Goal: Navigation & Orientation: Find specific page/section

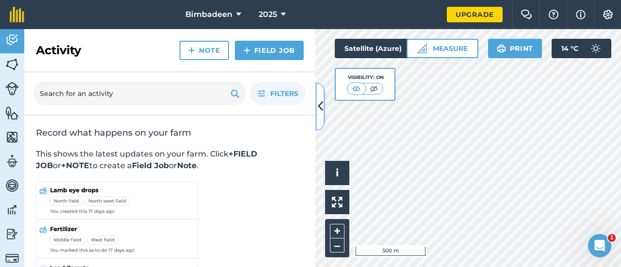
click at [322, 106] on icon at bounding box center [320, 106] width 5 height 17
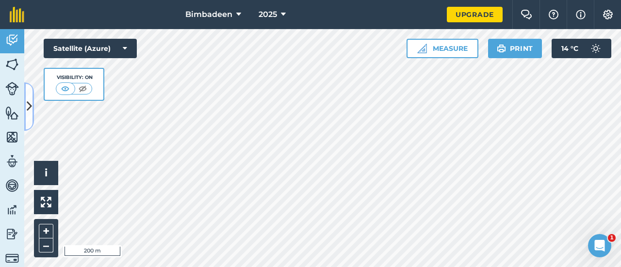
click at [32, 106] on icon at bounding box center [29, 106] width 5 height 17
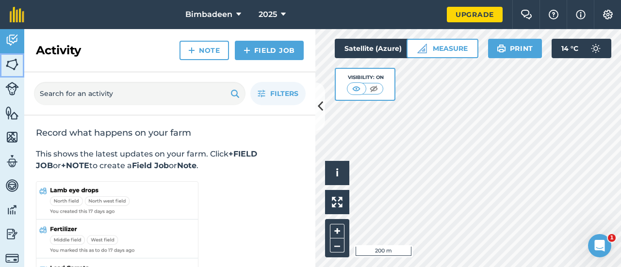
click at [11, 65] on img at bounding box center [12, 64] width 14 height 15
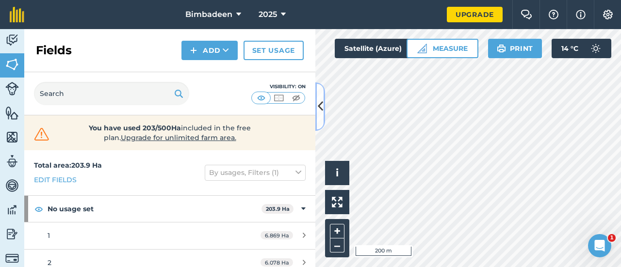
click at [321, 106] on icon at bounding box center [320, 106] width 5 height 17
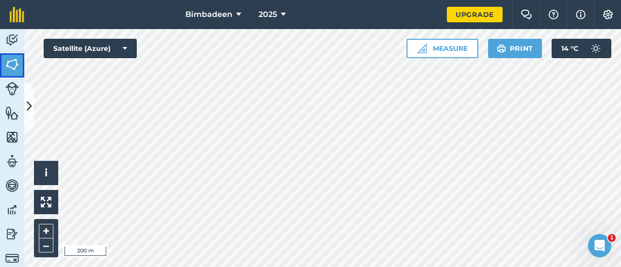
click at [12, 67] on img at bounding box center [12, 64] width 14 height 15
